Goal: Task Accomplishment & Management: Use online tool/utility

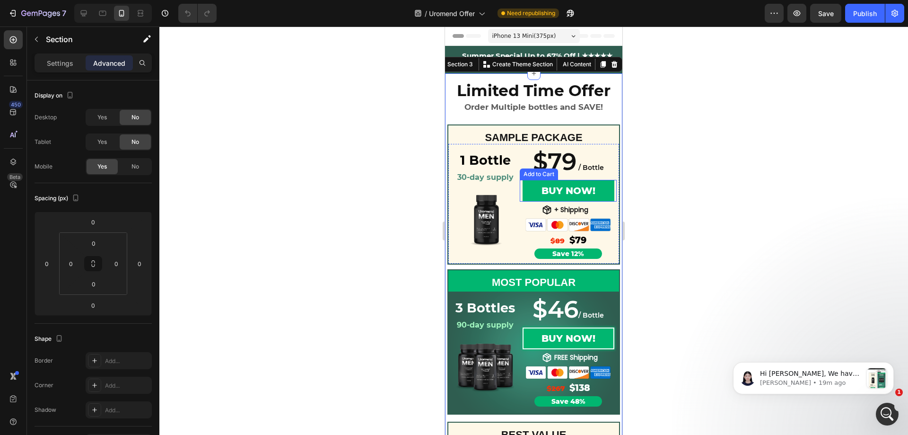
click at [533, 189] on button "BUY NOW!" at bounding box center [569, 191] width 92 height 22
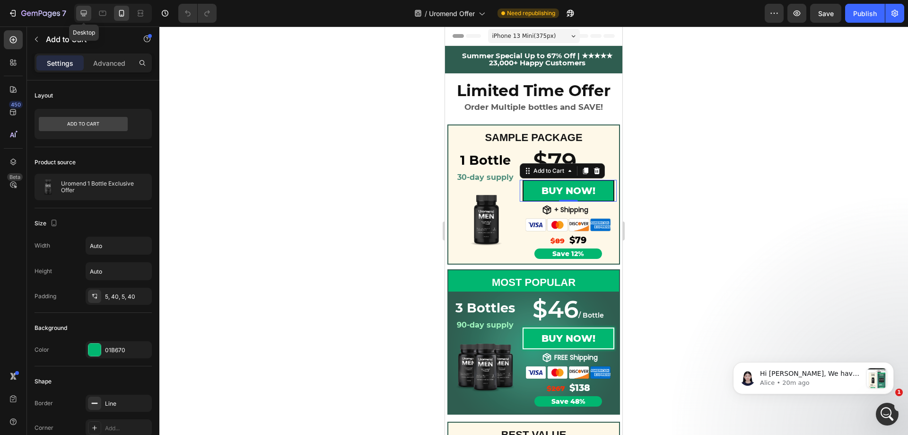
click at [87, 15] on icon at bounding box center [83, 13] width 9 height 9
type input "19"
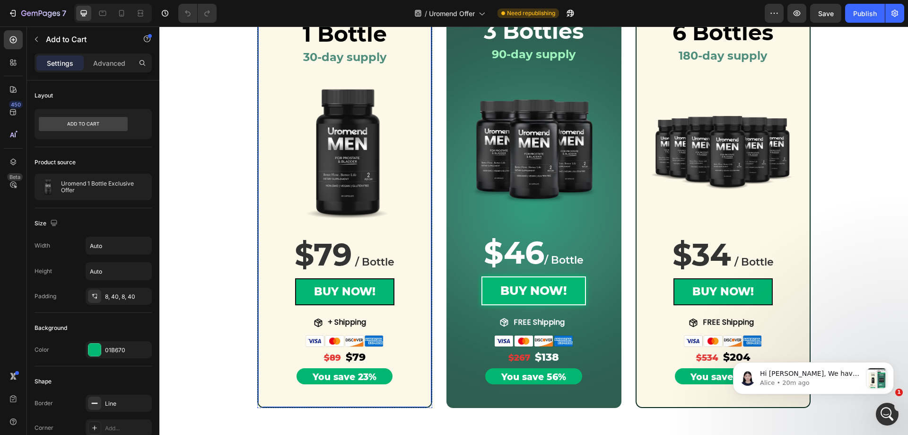
scroll to position [236, 0]
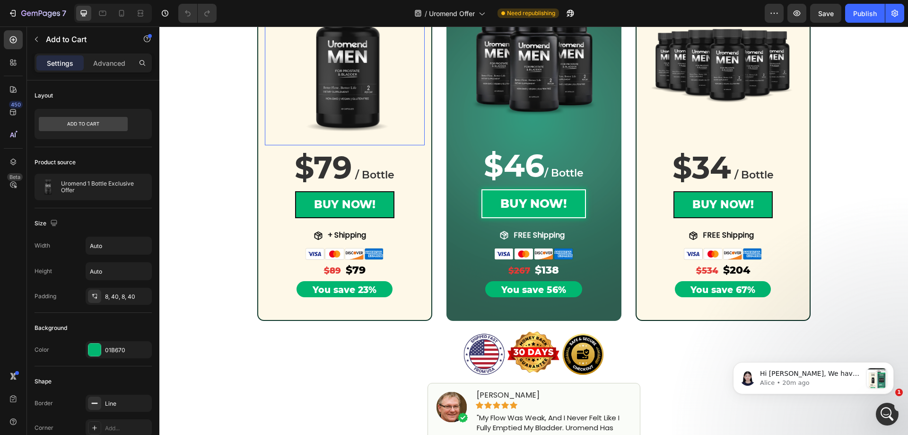
click at [280, 122] on img at bounding box center [345, 65] width 160 height 160
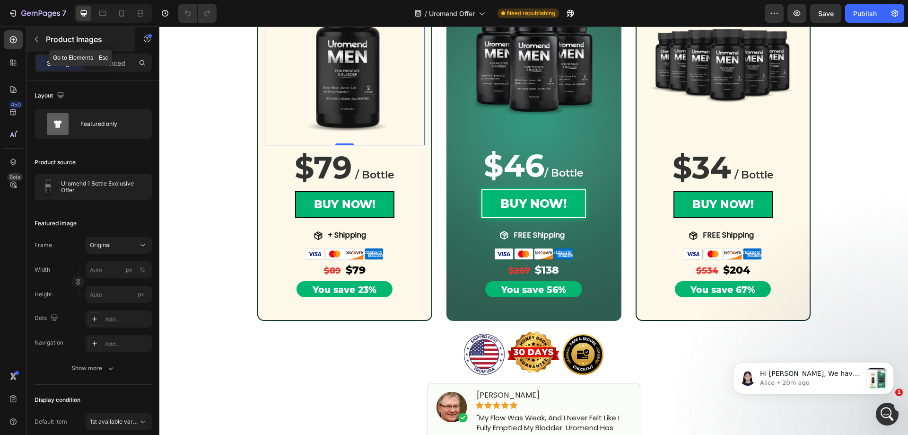
click at [39, 44] on button "button" at bounding box center [36, 39] width 15 height 15
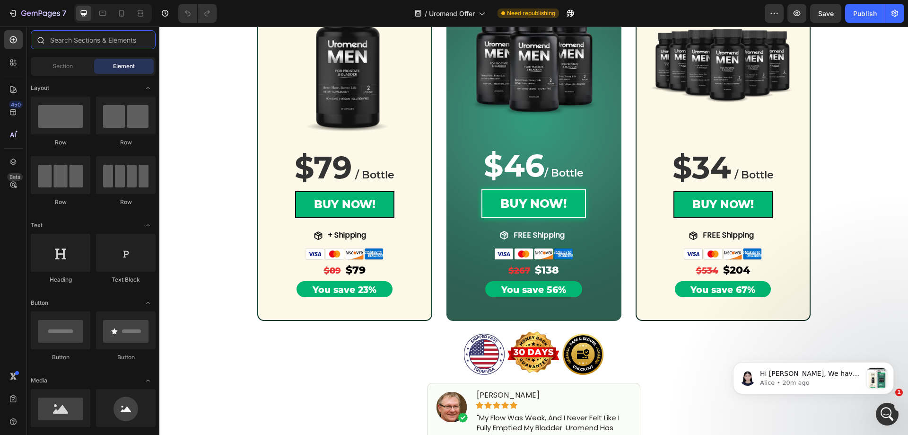
click at [91, 44] on input "text" at bounding box center [93, 39] width 125 height 19
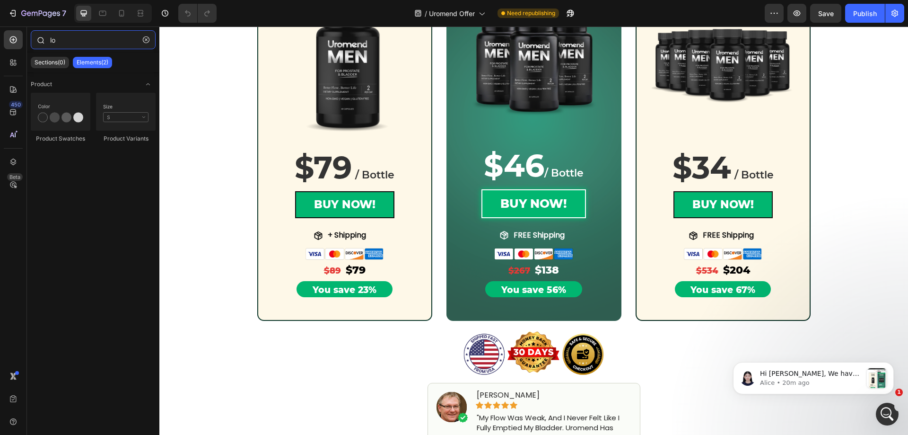
type input "l"
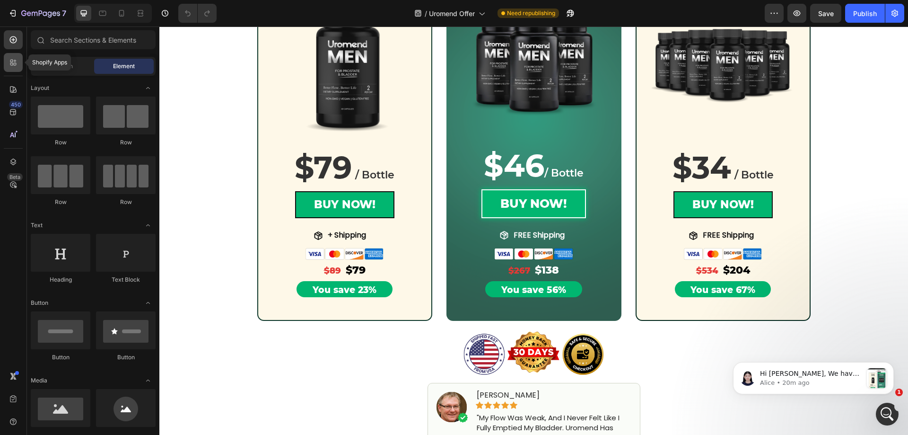
click at [13, 62] on icon at bounding box center [13, 62] width 9 height 9
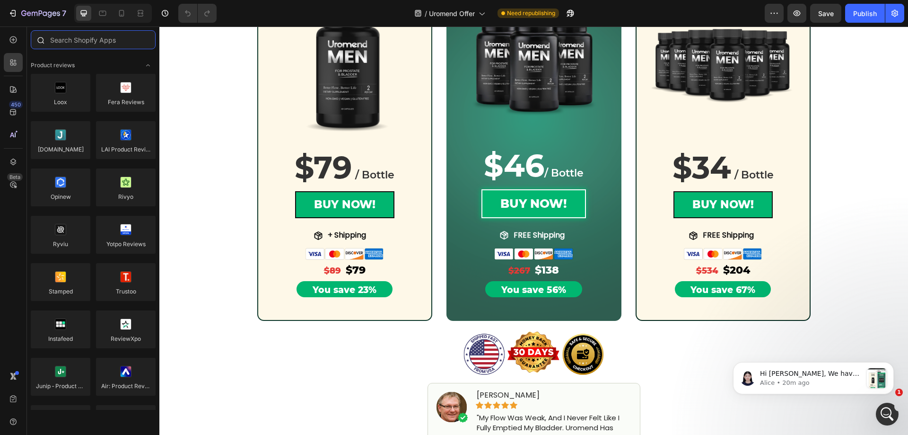
click at [74, 35] on input "text" at bounding box center [93, 39] width 125 height 19
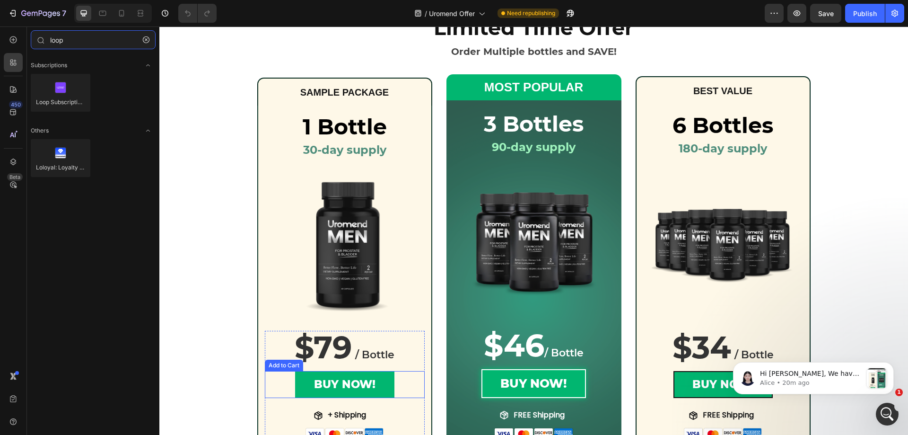
scroll to position [0, 0]
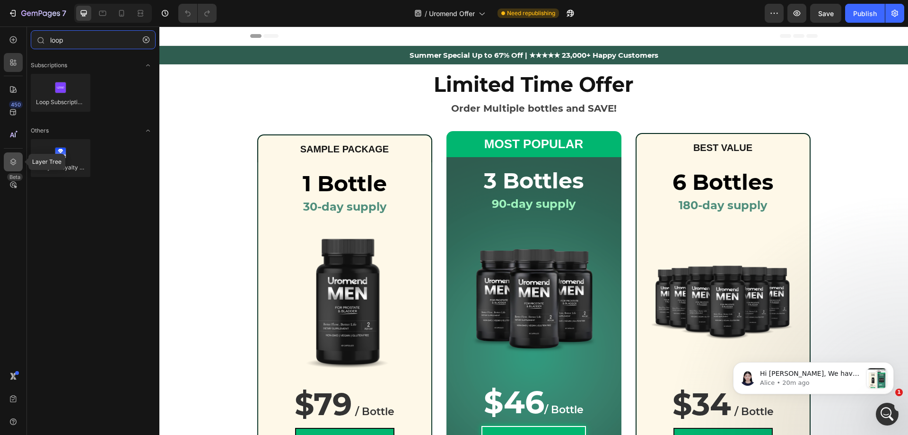
type input "loop"
click at [16, 158] on icon at bounding box center [13, 161] width 9 height 9
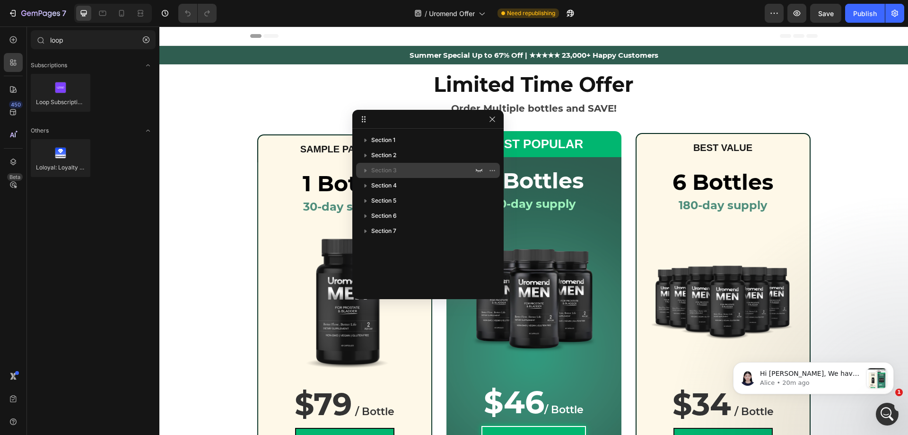
click at [367, 170] on icon "button" at bounding box center [365, 170] width 9 height 9
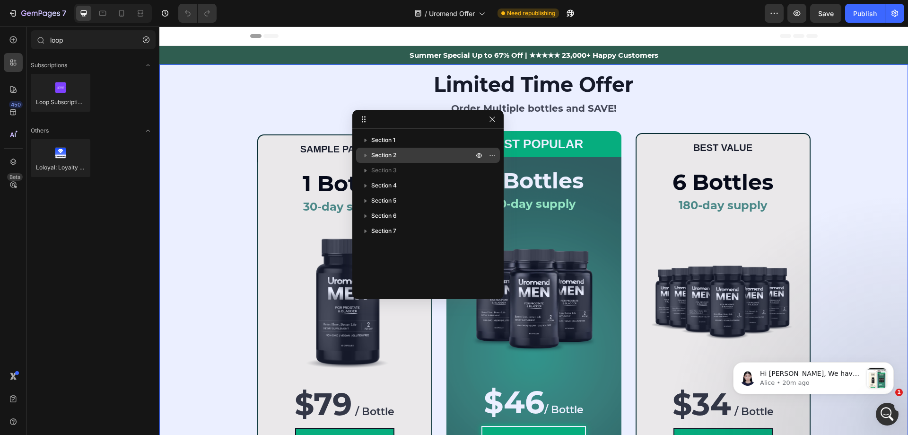
click at [366, 157] on icon "button" at bounding box center [365, 154] width 9 height 9
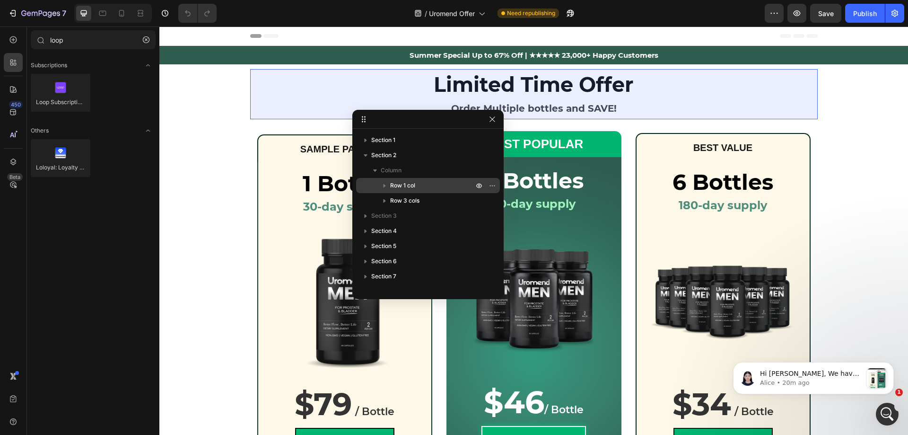
click at [385, 185] on icon "button" at bounding box center [385, 186] width 2 height 4
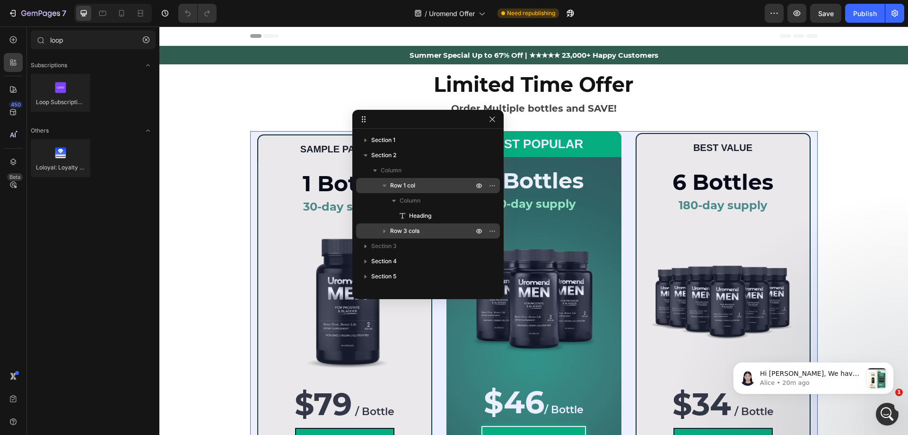
click at [384, 231] on icon "button" at bounding box center [385, 231] width 2 height 4
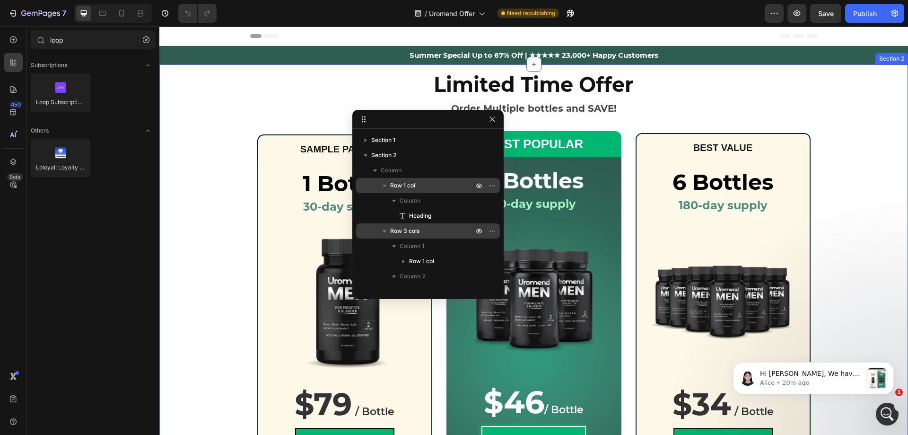
click at [212, 205] on div "Limited Time Offer Order Multiple bottles and SAVE! Heading Row SAMPLE PACKAGE …" at bounding box center [533, 313] width 749 height 489
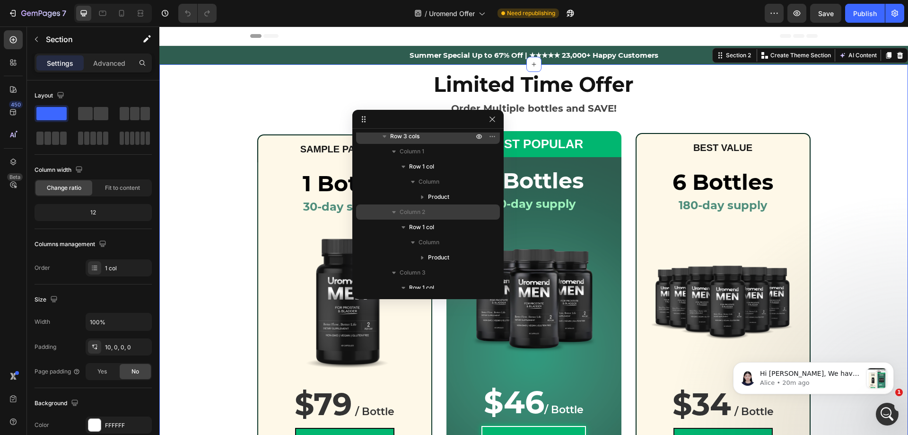
scroll to position [207, 0]
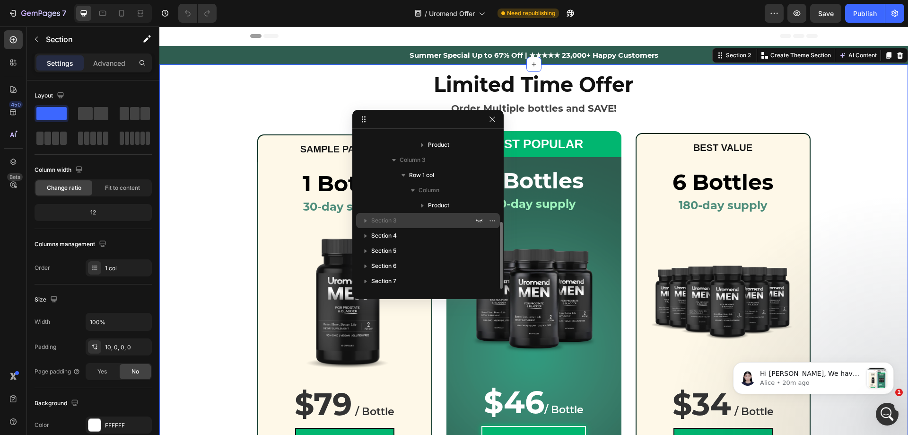
click at [401, 221] on p "Section 3" at bounding box center [423, 220] width 104 height 9
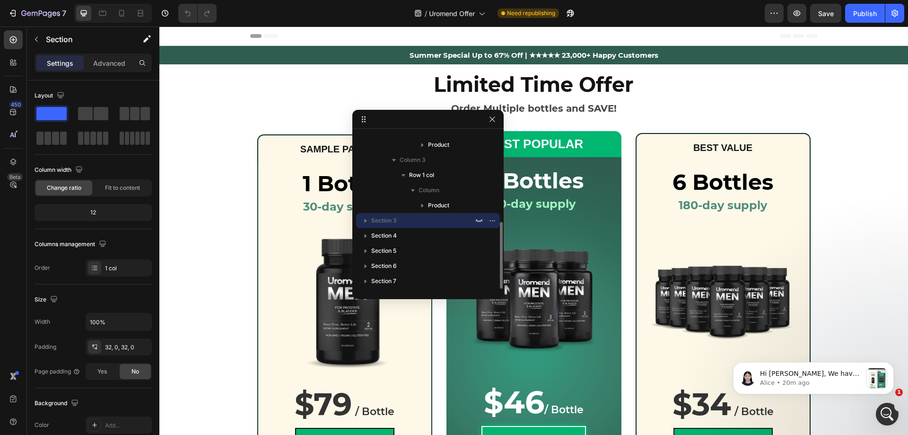
click at [365, 222] on icon "button" at bounding box center [365, 220] width 9 height 9
click at [206, 221] on div "Limited Time Offer Order Multiple bottles and SAVE! Heading Row SAMPLE PACKAGE …" at bounding box center [533, 313] width 749 height 489
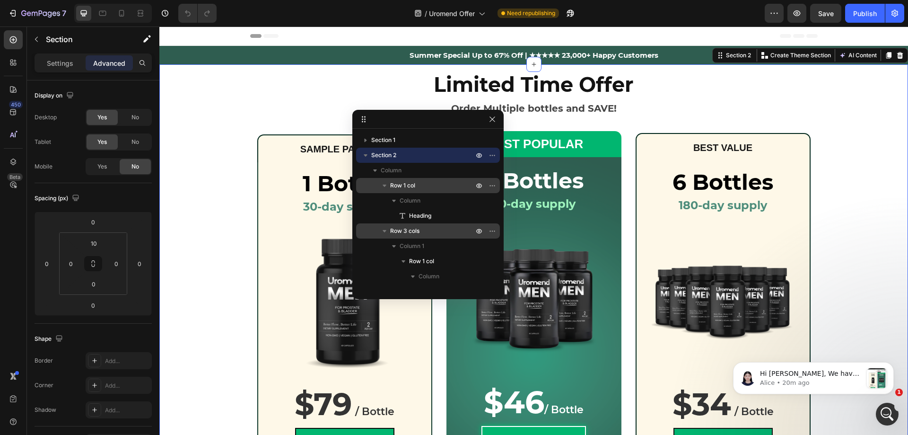
click at [231, 123] on div "Limited Time Offer Order Multiple bottles and SAVE! Heading Row SAMPLE PACKAGE …" at bounding box center [533, 313] width 749 height 489
click at [492, 123] on button "button" at bounding box center [492, 119] width 11 height 11
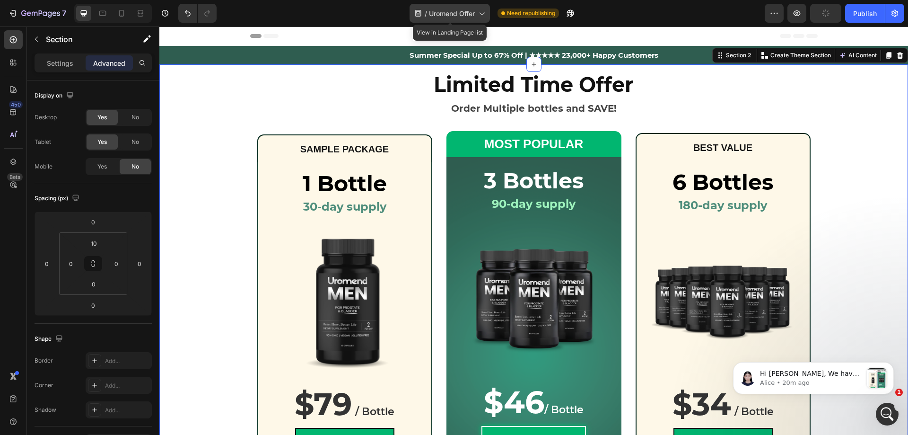
click at [485, 14] on icon at bounding box center [481, 13] width 9 height 9
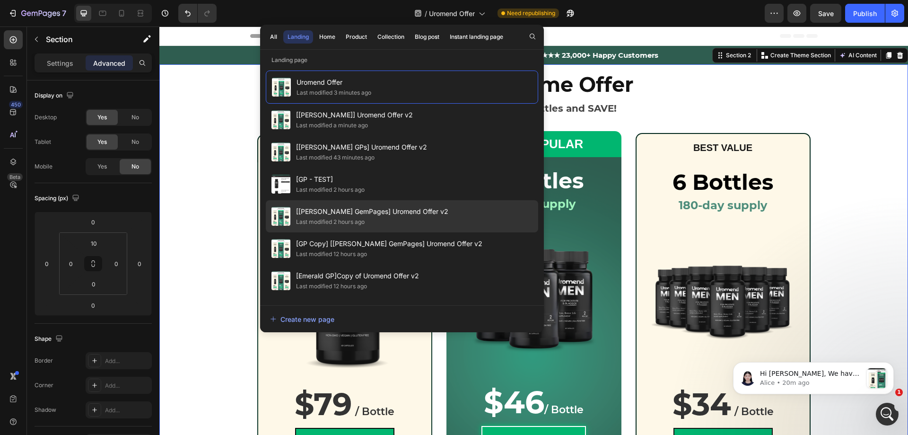
click at [332, 210] on span "[Sinclair GemPages] Uromend Offer v2" at bounding box center [372, 211] width 152 height 11
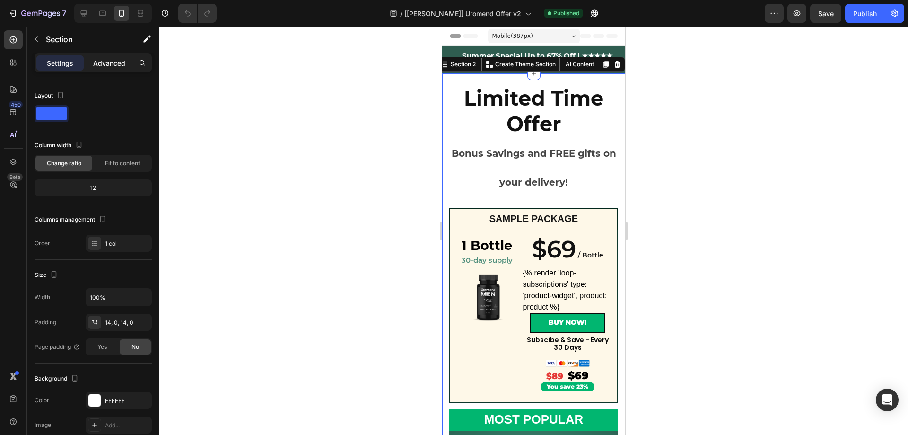
click at [107, 60] on p "Advanced" at bounding box center [109, 63] width 32 height 10
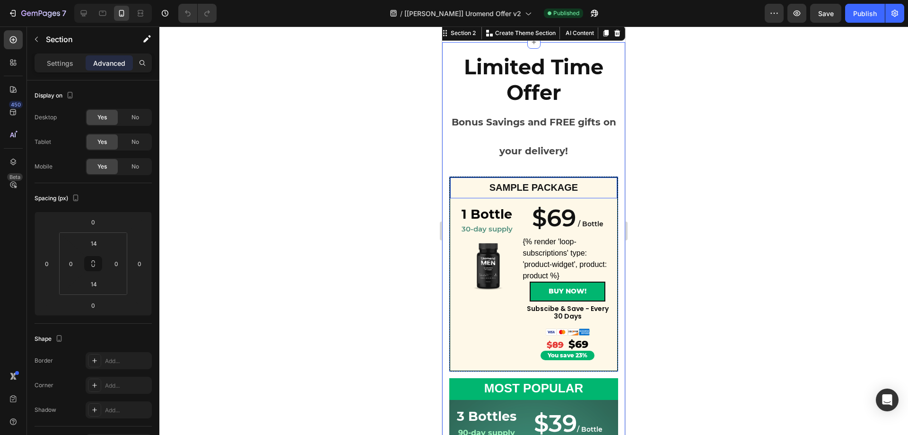
scroll to position [95, 0]
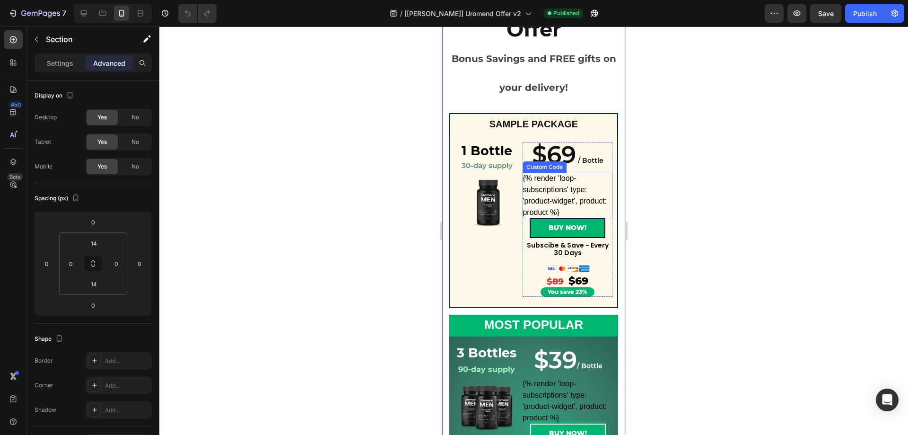
click at [551, 186] on div "{% render 'loop-subscriptions' type: 'product-widget', product: product %}" at bounding box center [568, 195] width 90 height 45
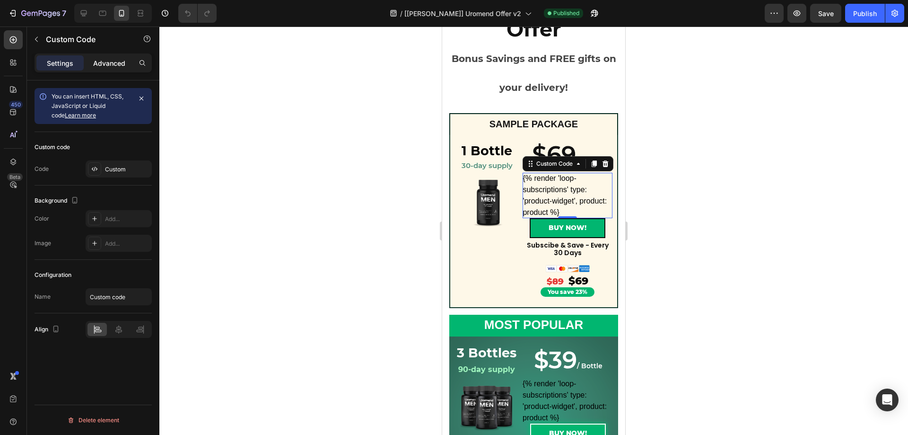
click at [115, 65] on p "Advanced" at bounding box center [109, 63] width 32 height 10
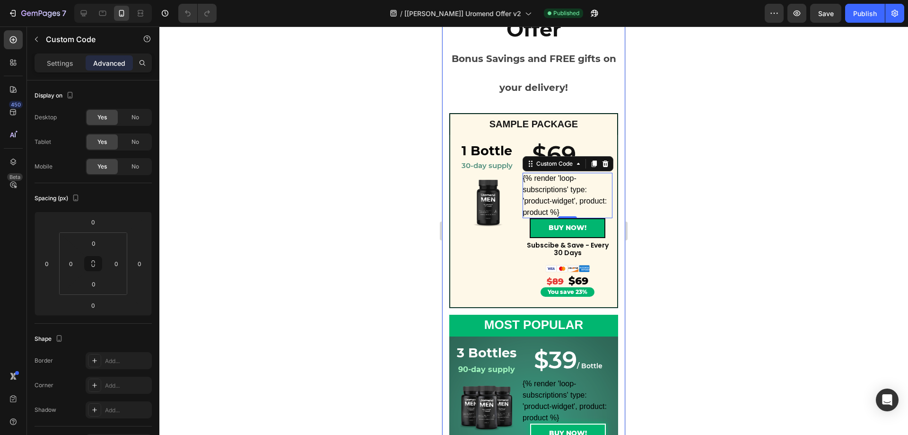
click at [448, 104] on div "Limited Time Offer Bonus Savings and FREE gifts on your delivery! Heading Row S…" at bounding box center [533, 352] width 183 height 734
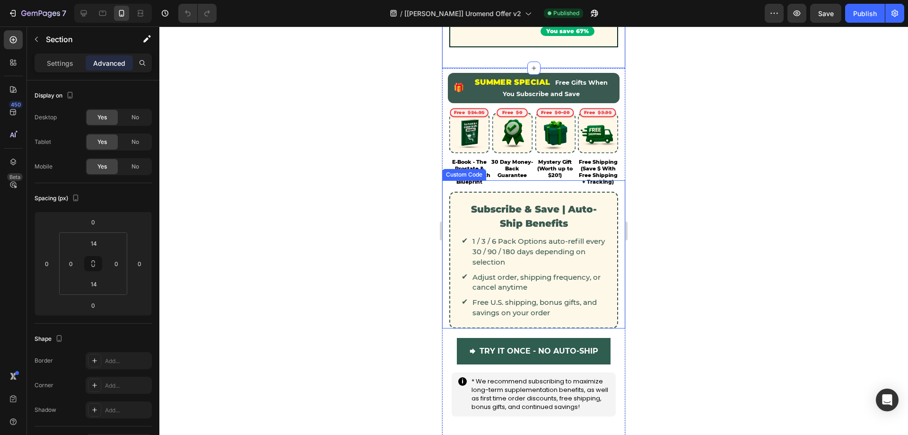
scroll to position [757, 0]
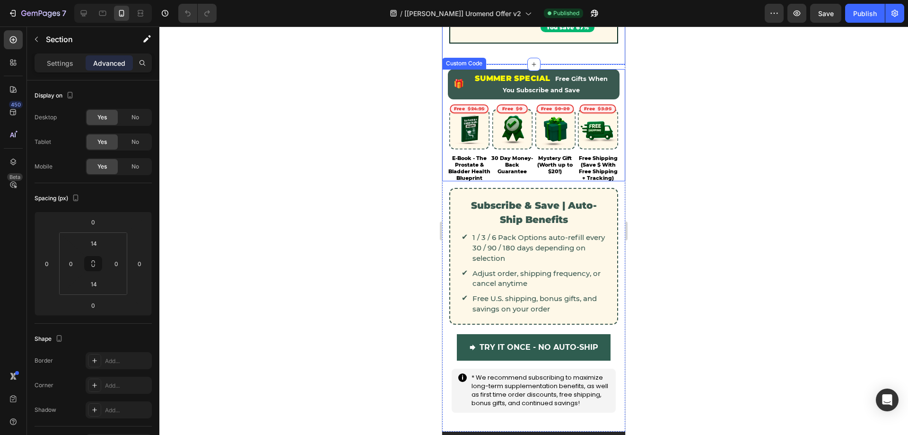
click at [446, 130] on div "🎁 SUMMER SPECIAL Free Gifts When You Subscribe and Save Free $24.95 E-Book - Th…" at bounding box center [533, 125] width 183 height 113
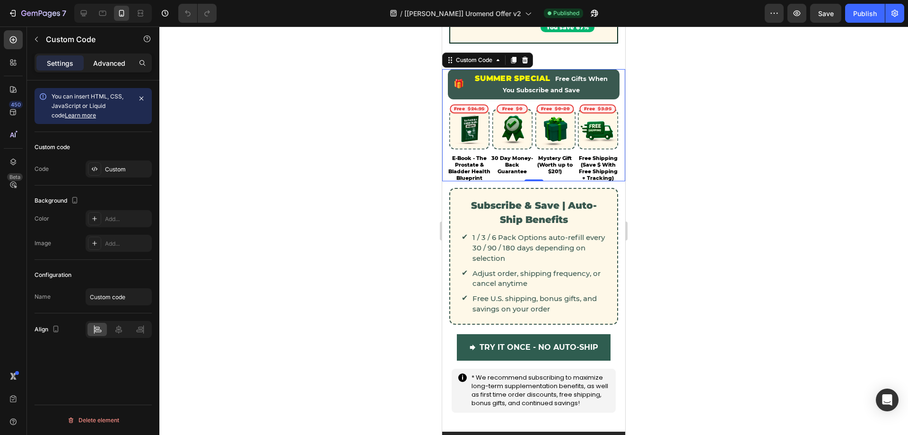
click at [103, 65] on p "Advanced" at bounding box center [109, 63] width 32 height 10
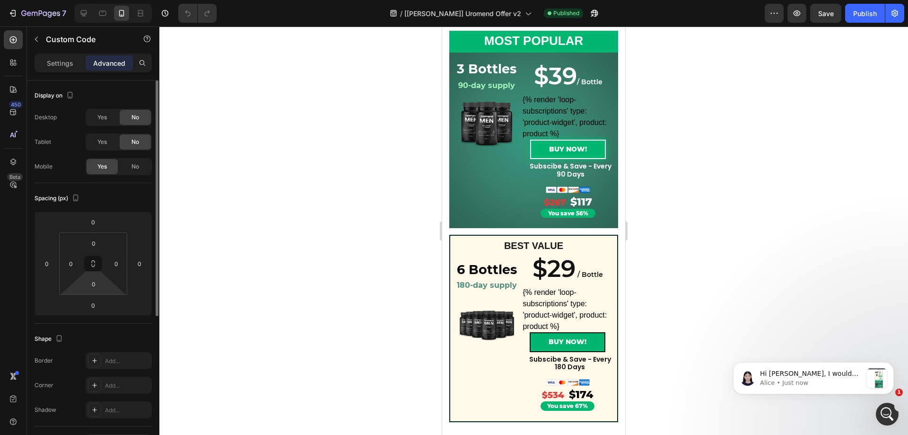
scroll to position [0, 0]
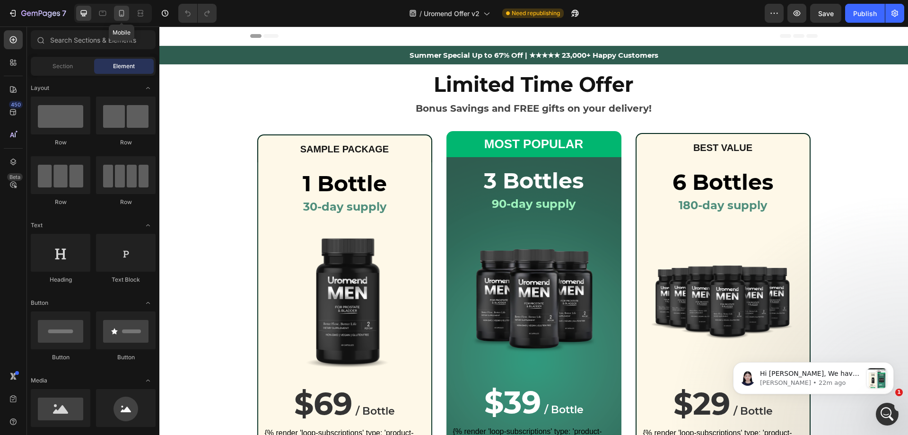
click at [122, 17] on icon at bounding box center [121, 13] width 5 height 7
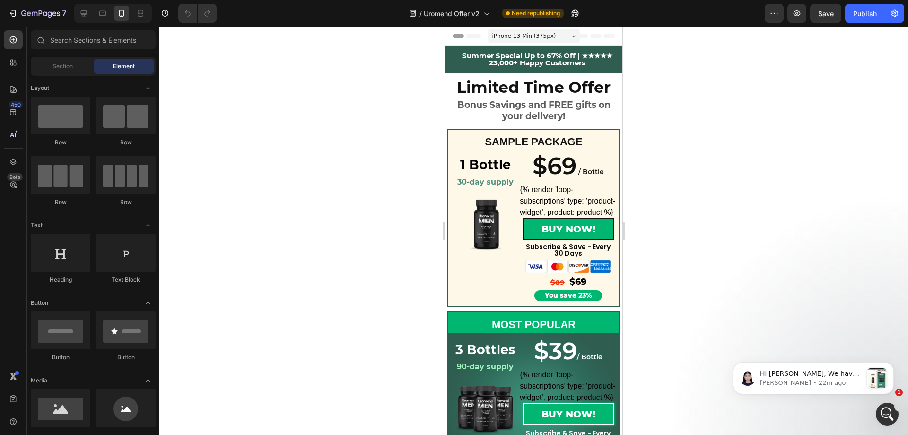
click at [120, 71] on div "Element" at bounding box center [124, 66] width 60 height 15
click at [446, 115] on div "Limited Time Offer Heading Bonus Savings and FREE gifts on your delivery! Headi…" at bounding box center [533, 377] width 177 height 609
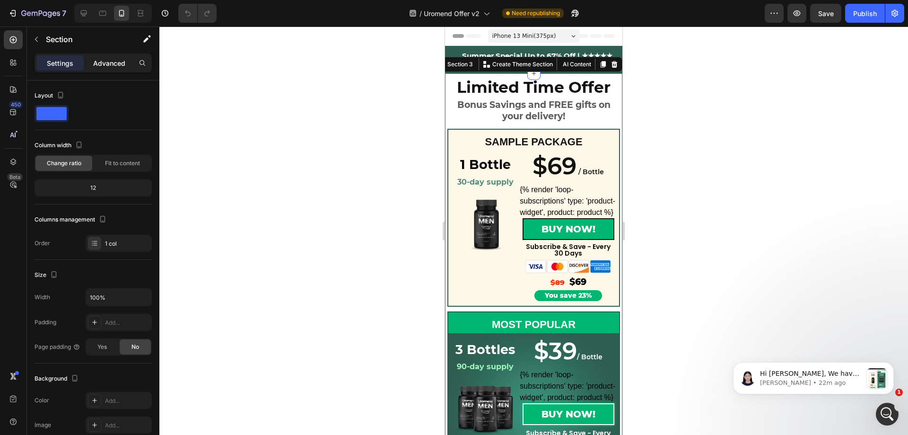
click at [97, 63] on p "Advanced" at bounding box center [109, 63] width 32 height 10
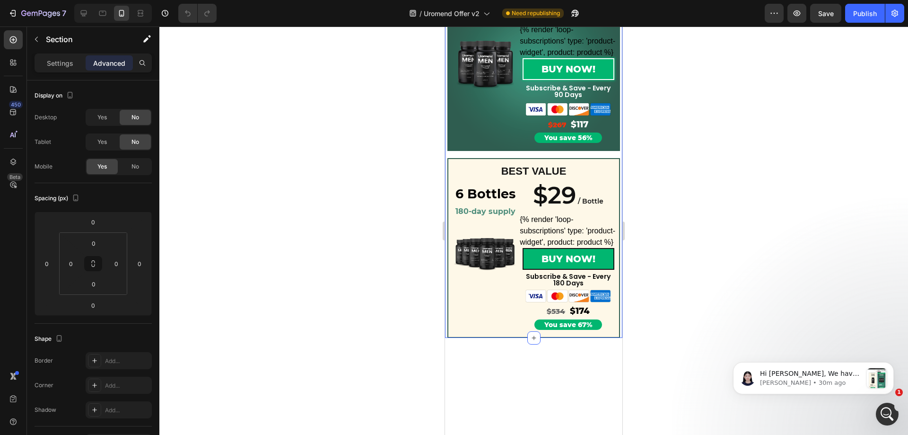
scroll to position [473, 0]
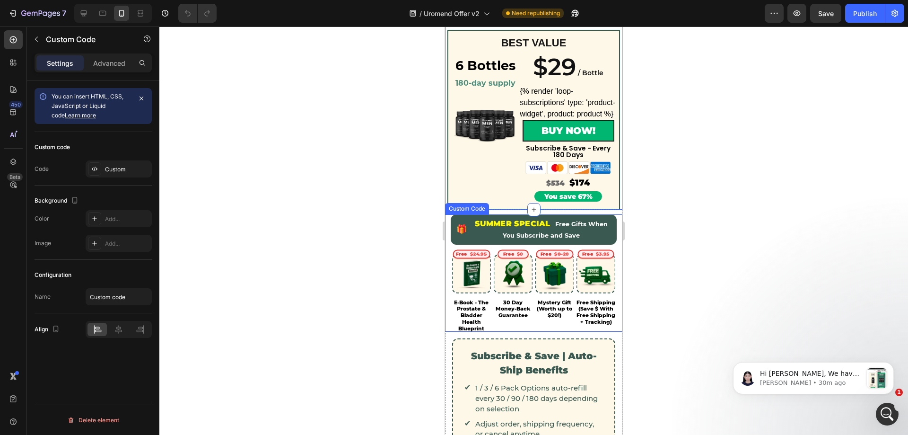
click at [449, 254] on div "🎁 SUMMER SPECIAL Free Gifts When You Subscribe and Save Free $24.95 E-Book - Th…" at bounding box center [533, 273] width 177 height 118
click at [110, 70] on div "Settings Advanced" at bounding box center [93, 62] width 117 height 19
click at [112, 60] on p "Advanced" at bounding box center [109, 63] width 32 height 10
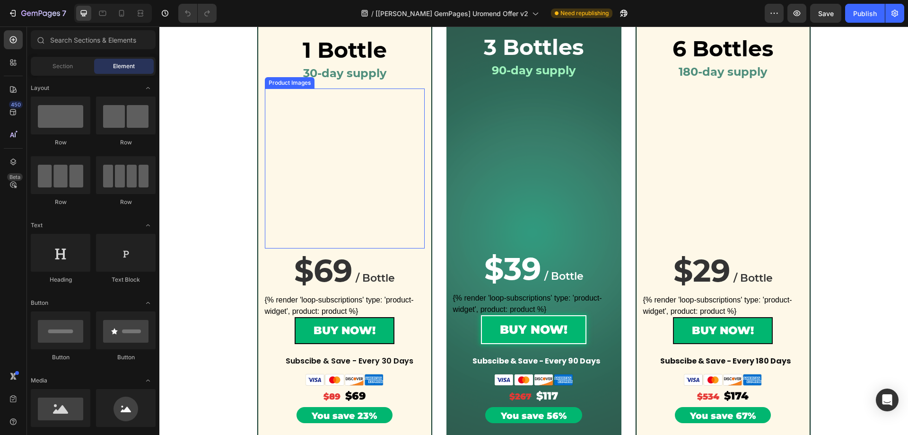
scroll to position [189, 0]
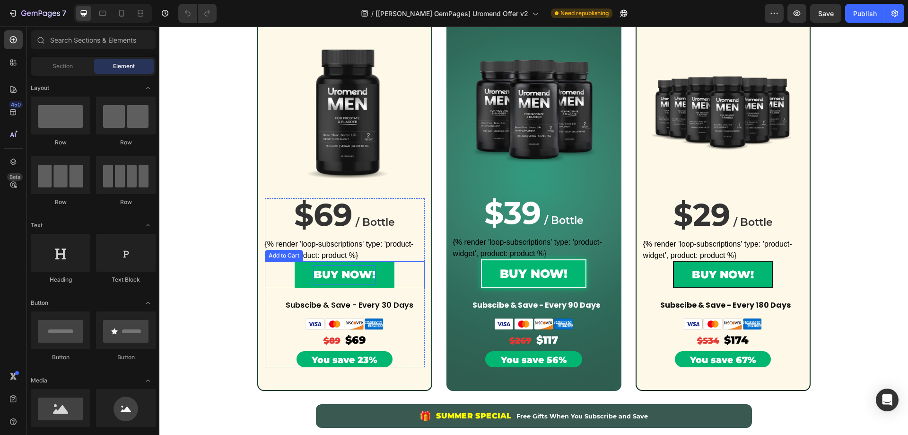
click at [332, 273] on div "BUY NOW!" at bounding box center [345, 274] width 62 height 19
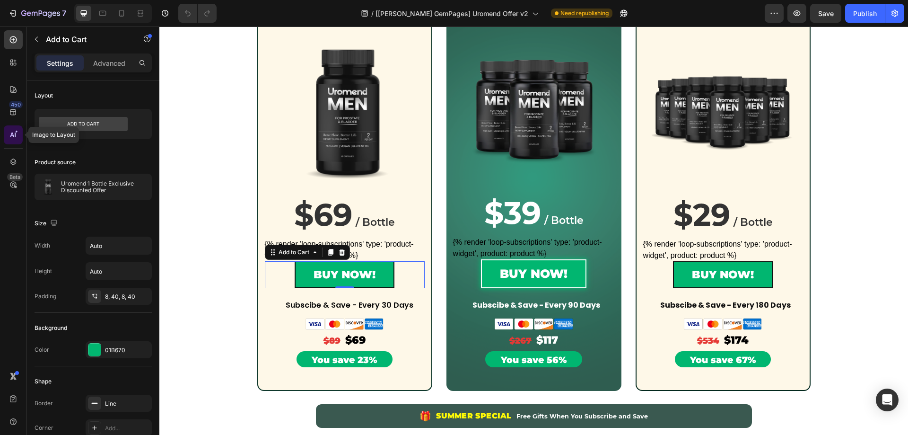
click at [15, 133] on icon at bounding box center [15, 134] width 1 height 5
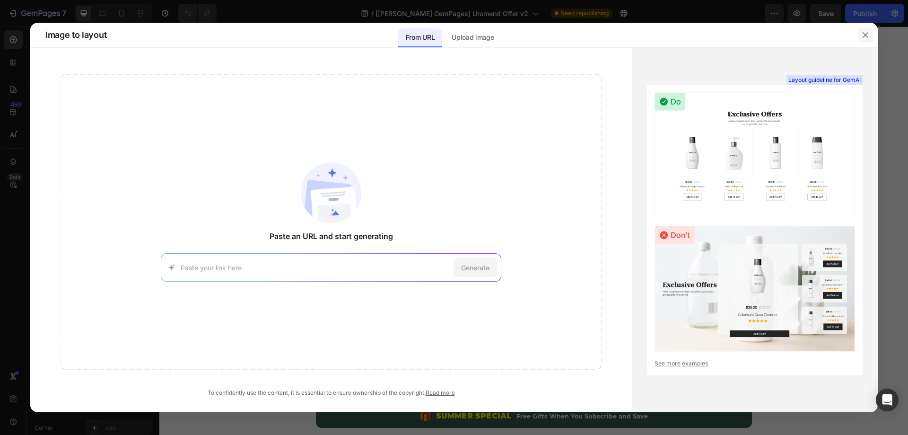
click at [869, 35] on icon "button" at bounding box center [866, 35] width 8 height 8
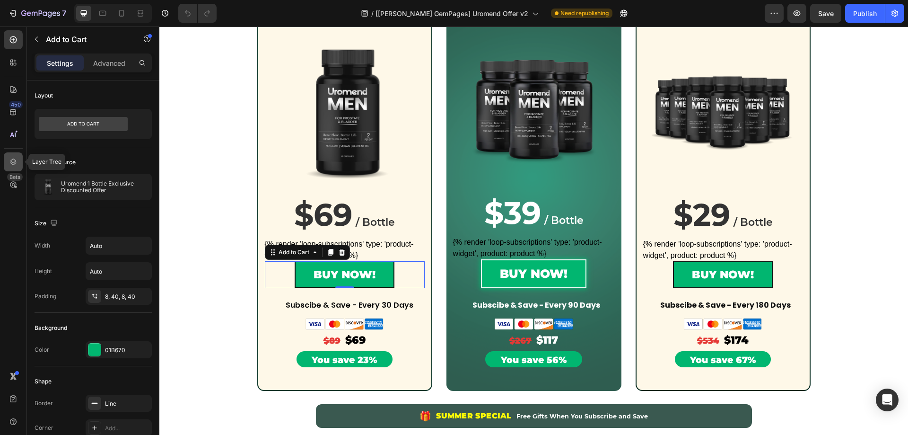
click at [10, 162] on icon at bounding box center [13, 161] width 9 height 9
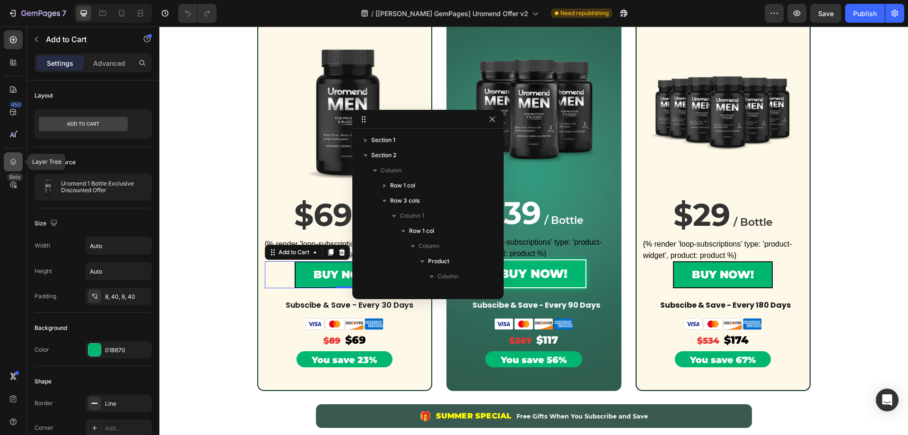
scroll to position [210, 0]
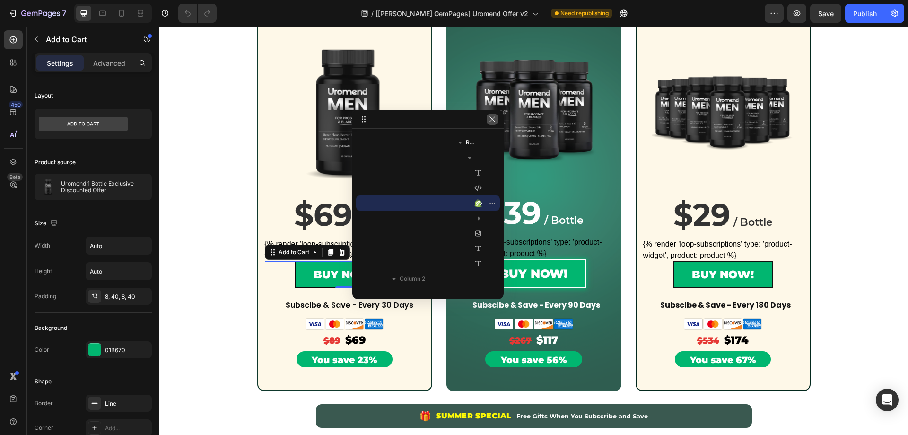
drag, startPoint x: 493, startPoint y: 122, endPoint x: 331, endPoint y: 96, distance: 163.7
click at [493, 122] on icon "button" at bounding box center [493, 119] width 8 height 8
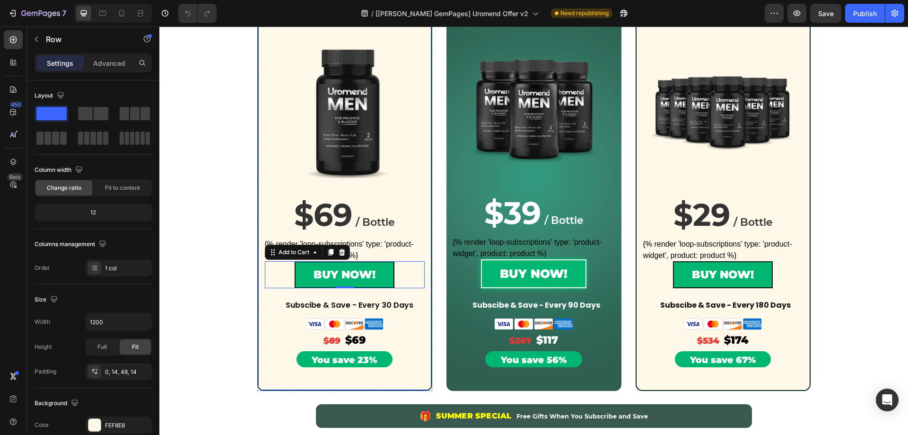
click at [259, 201] on div "1 Bottle Heading 30-day supply Heading Row Product Images Row Row $69 / Bottle …" at bounding box center [344, 182] width 175 height 418
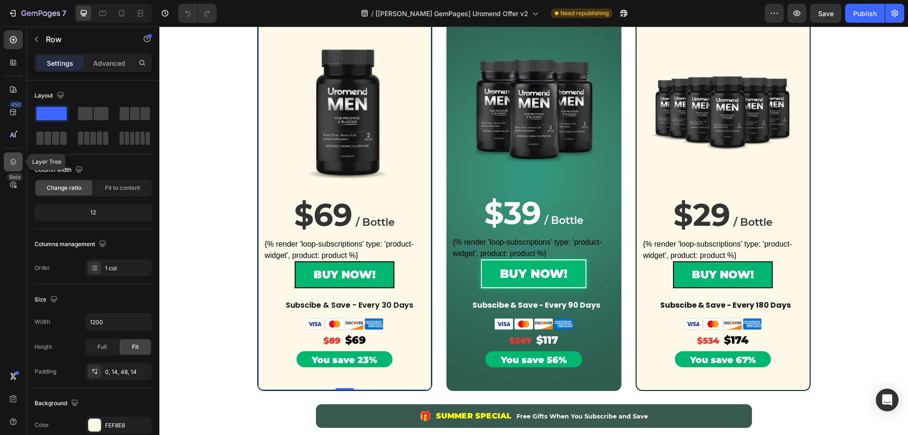
click at [9, 159] on icon at bounding box center [13, 161] width 9 height 9
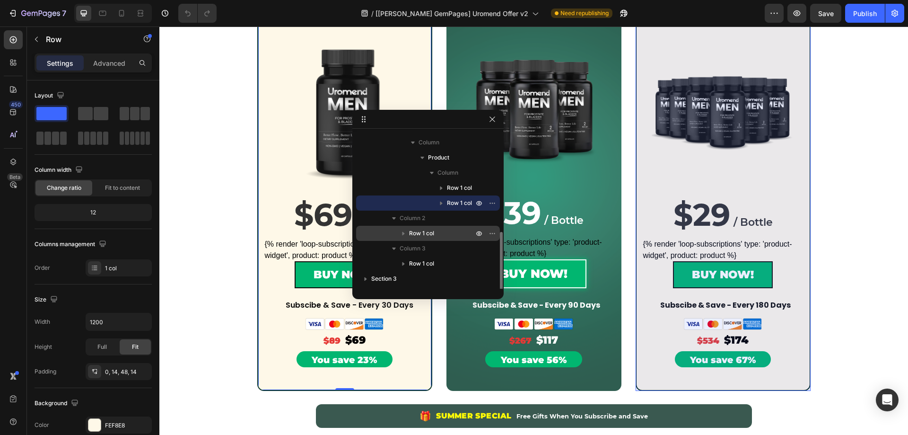
scroll to position [131, 0]
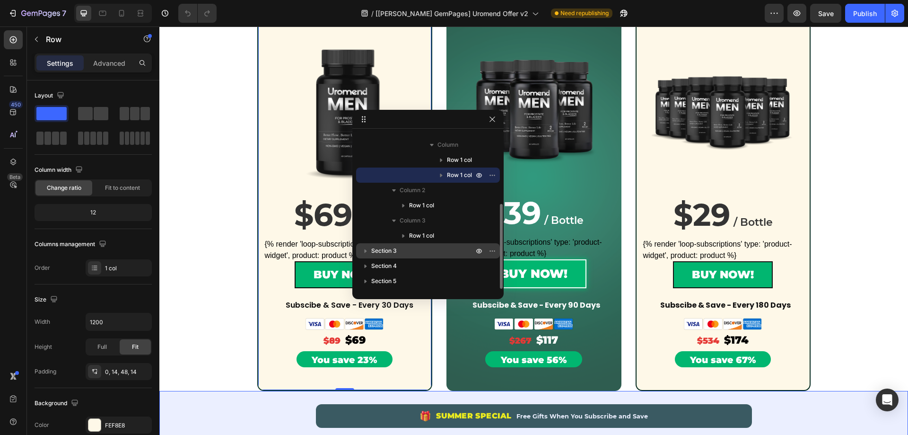
click at [364, 251] on icon "button" at bounding box center [365, 250] width 9 height 9
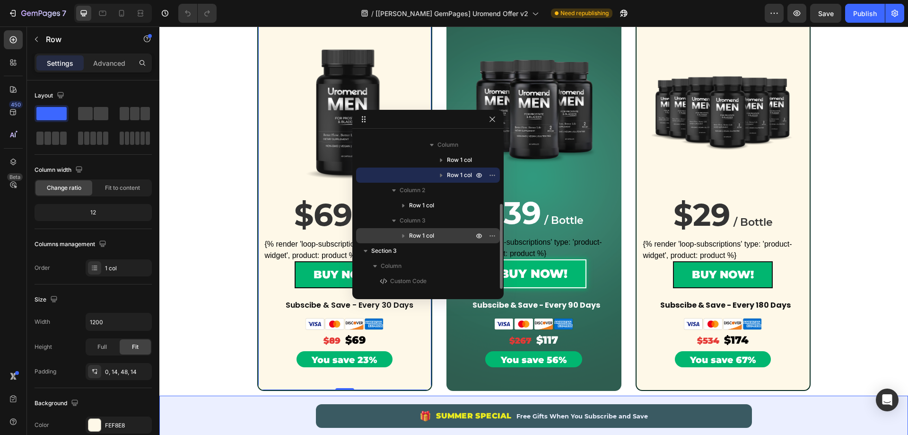
scroll to position [179, 0]
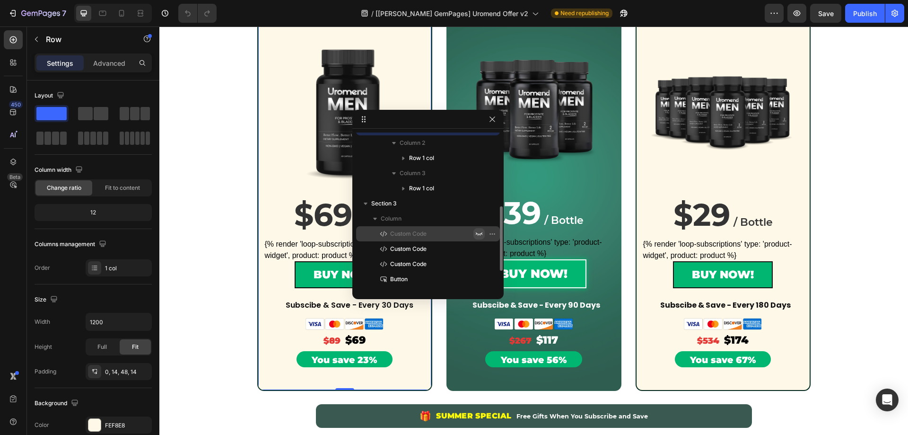
click at [479, 236] on icon "button" at bounding box center [479, 234] width 8 height 8
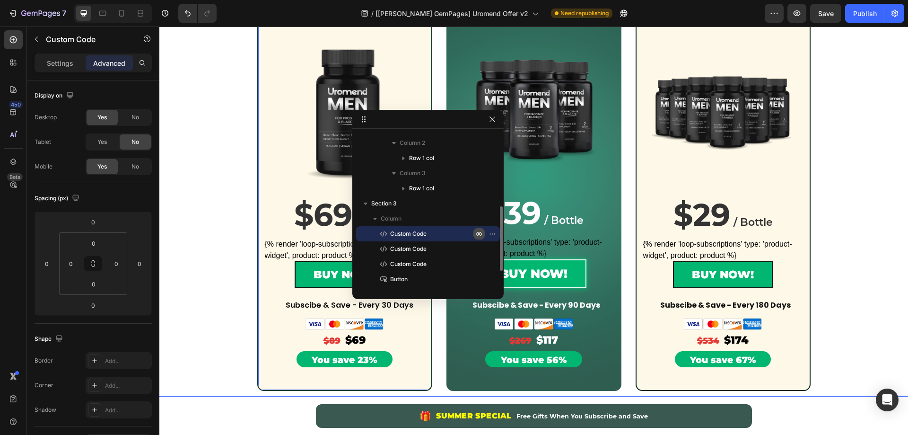
click at [494, 234] on icon "button" at bounding box center [494, 233] width 1 height 1
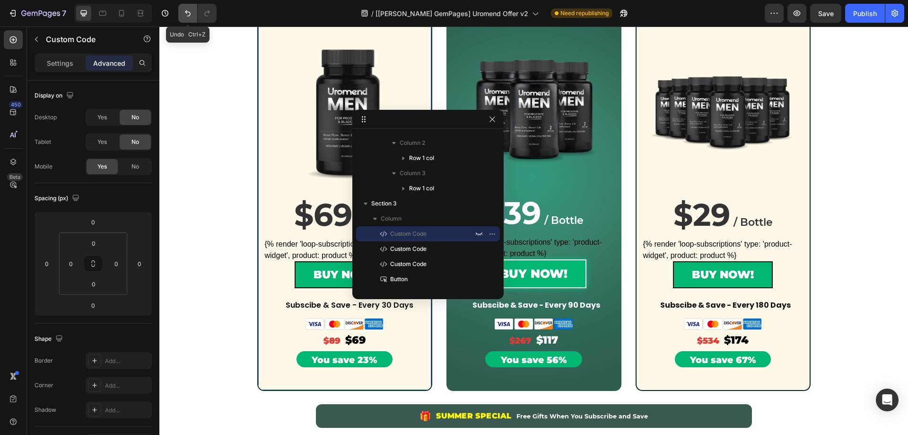
click at [187, 18] on button "Undo/Redo" at bounding box center [187, 13] width 19 height 19
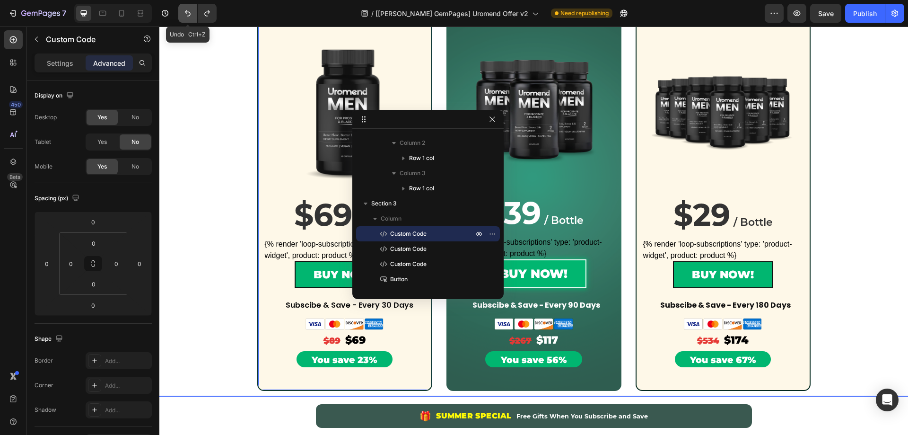
click at [187, 18] on button "Undo/Redo" at bounding box center [187, 13] width 19 height 19
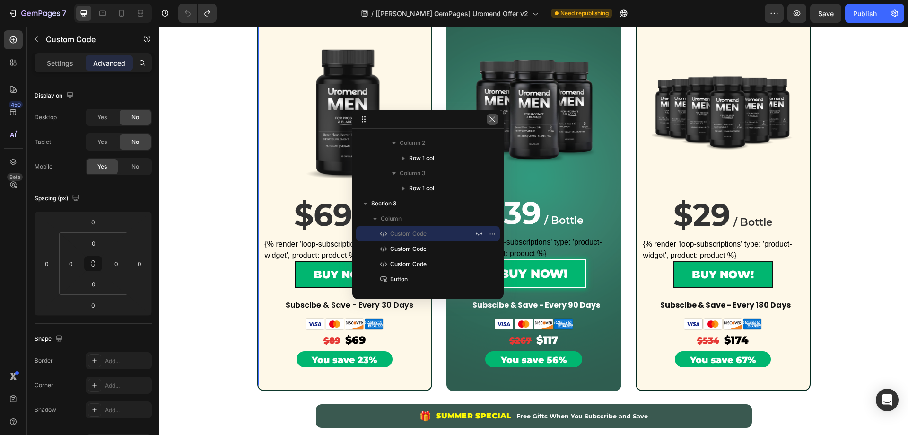
click at [488, 121] on button "button" at bounding box center [492, 119] width 11 height 11
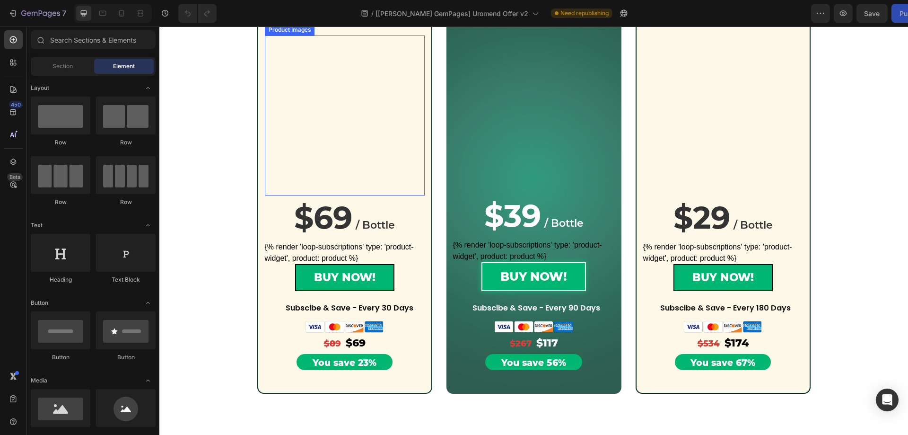
scroll to position [236, 0]
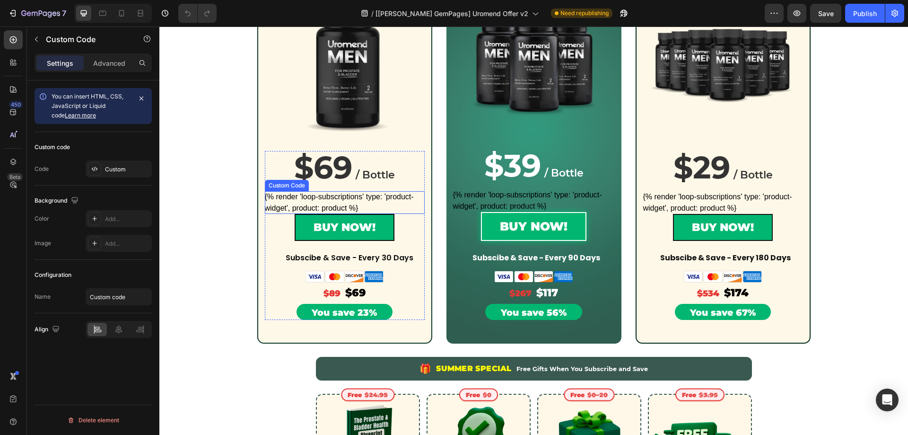
click at [336, 203] on div "{% render 'loop-subscriptions' type: 'product-widget', product: product %}" at bounding box center [345, 202] width 160 height 23
